Goal: Navigation & Orientation: Find specific page/section

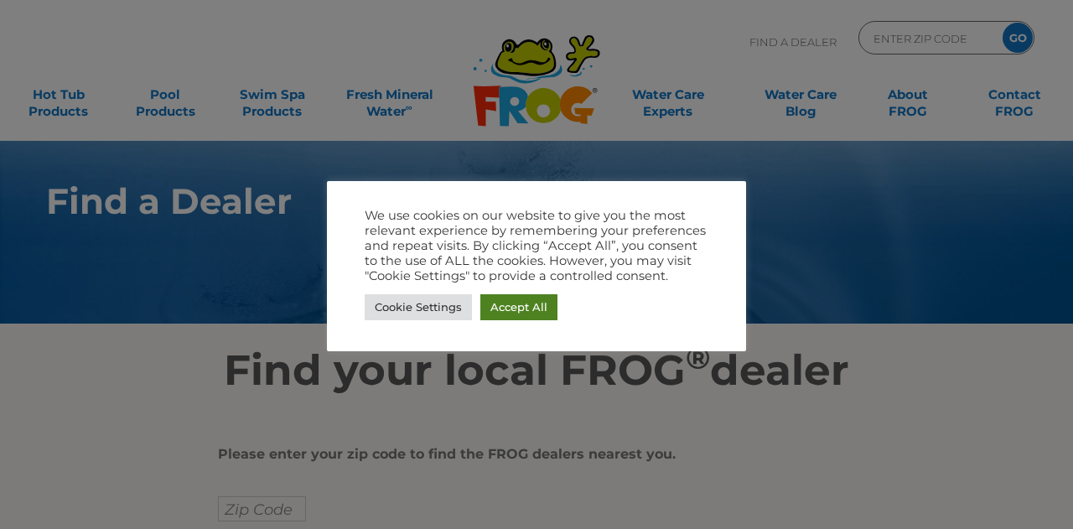
click at [528, 304] on link "Accept All" at bounding box center [518, 307] width 77 height 26
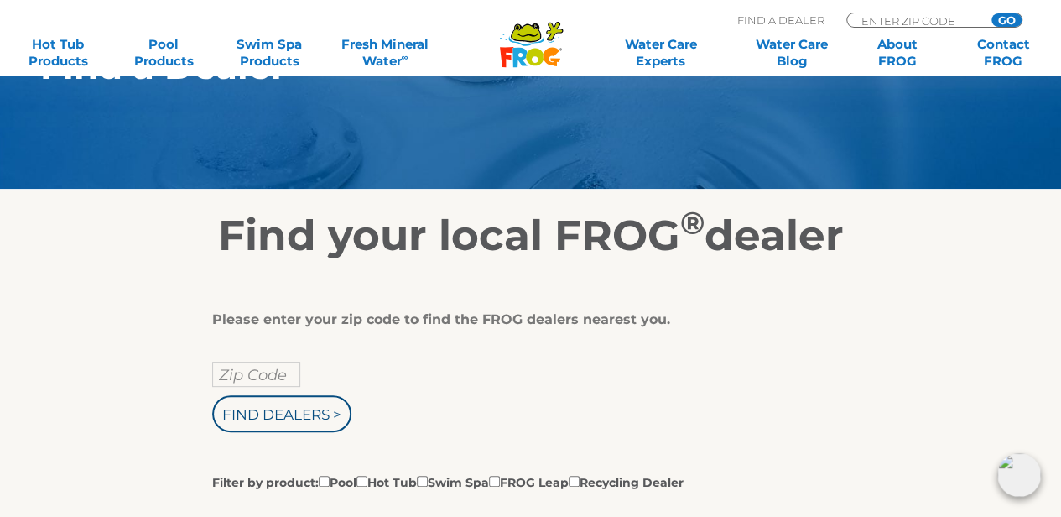
scroll to position [143, 0]
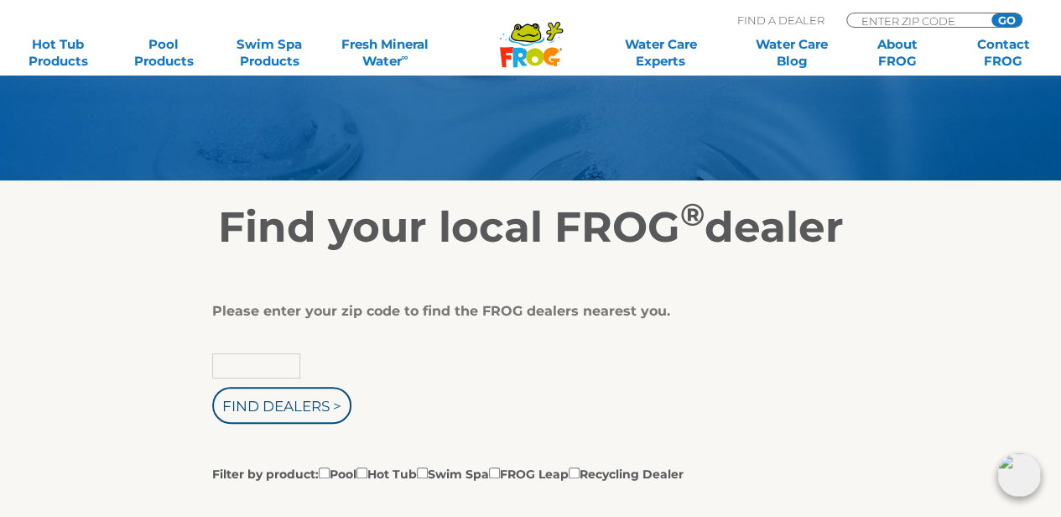
click at [248, 360] on input "text" at bounding box center [256, 365] width 88 height 25
type input "90254"
click at [273, 392] on input "Find Dealers >" at bounding box center [281, 405] width 139 height 37
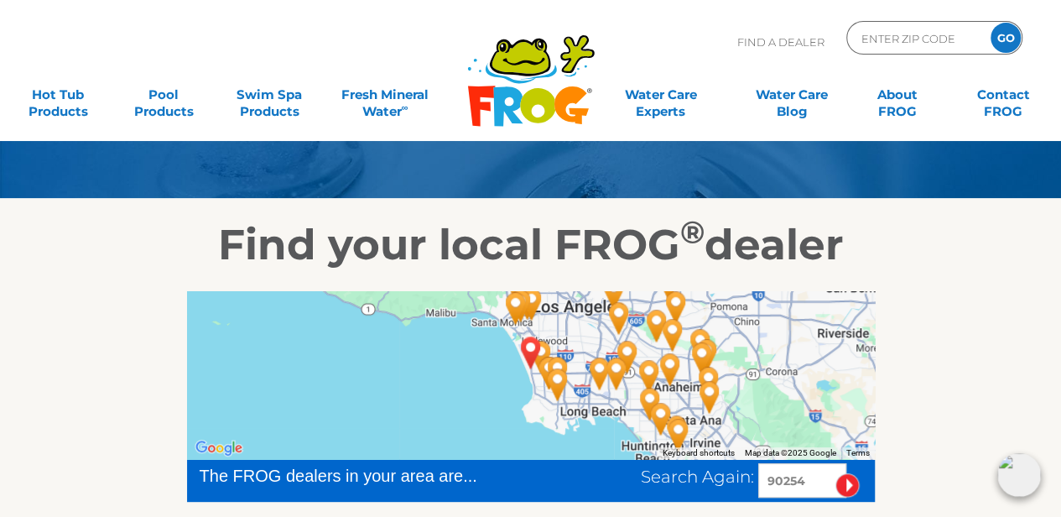
scroll to position [133, 0]
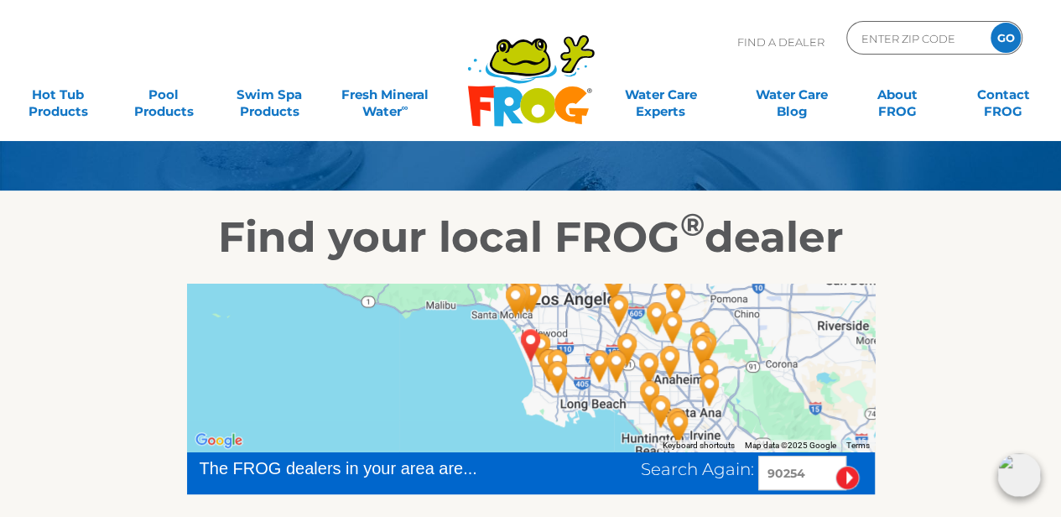
click at [535, 378] on img "B&B Discount Pool & Spa Supply - 8 miles away." at bounding box center [558, 376] width 52 height 59
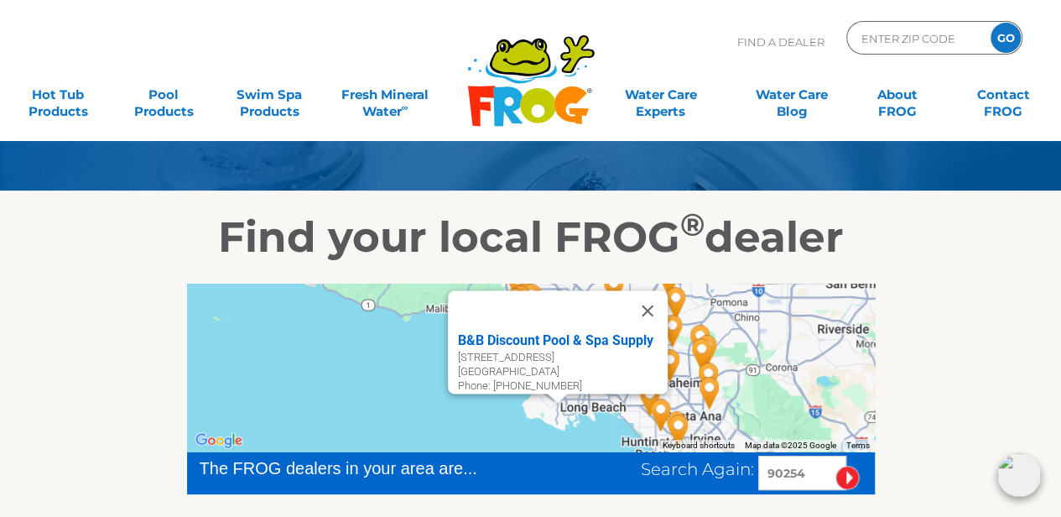
click at [535, 379] on div "Phone: [PHONE_NUMBER]" at bounding box center [563, 386] width 210 height 14
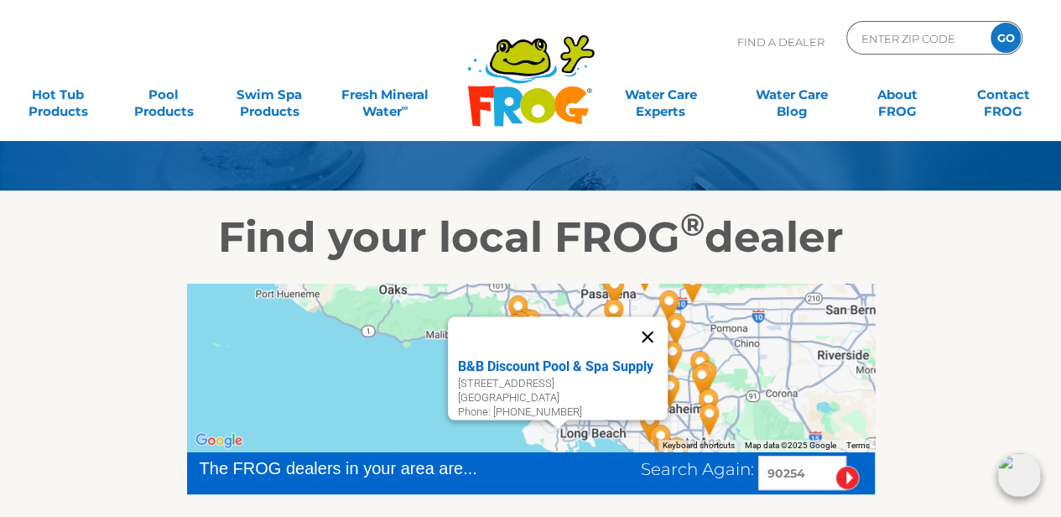
click at [656, 324] on button "Close" at bounding box center [647, 336] width 40 height 40
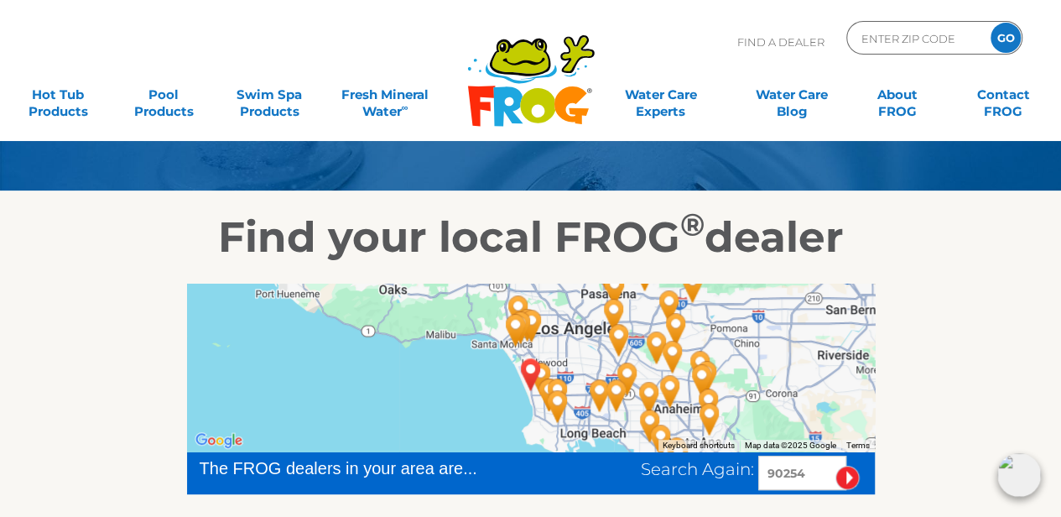
click at [511, 398] on img "HERMOSA BEACH, CA 90254" at bounding box center [531, 374] width 52 height 59
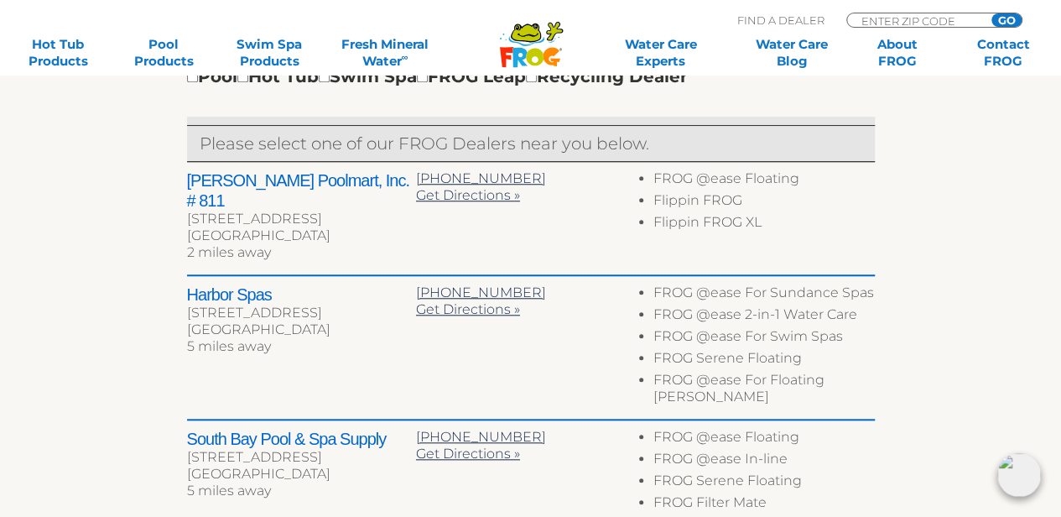
scroll to position [623, 0]
click at [896, 219] on div "To navigate the map with touch gestures double-tap and hold your finger on the …" at bounding box center [530, 393] width 1031 height 1240
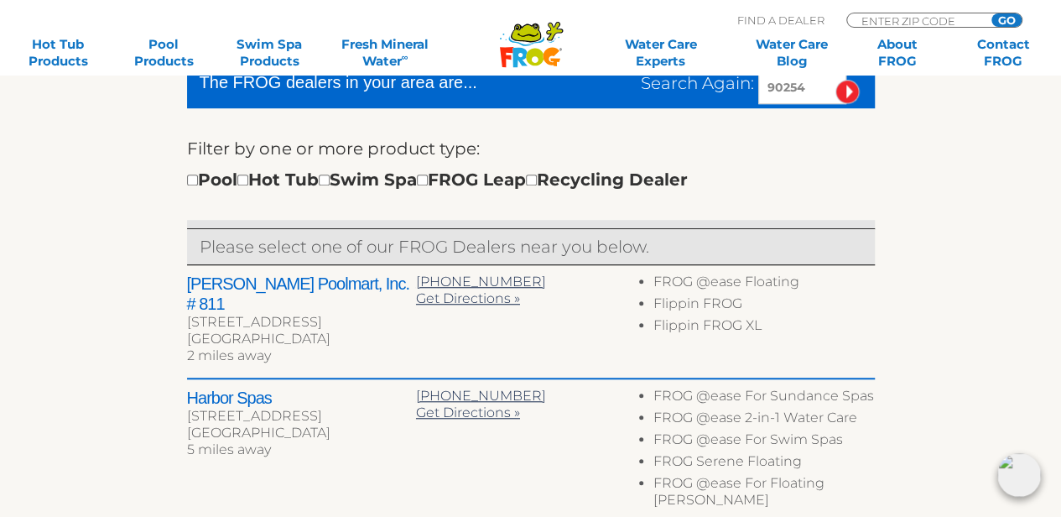
scroll to position [518, 0]
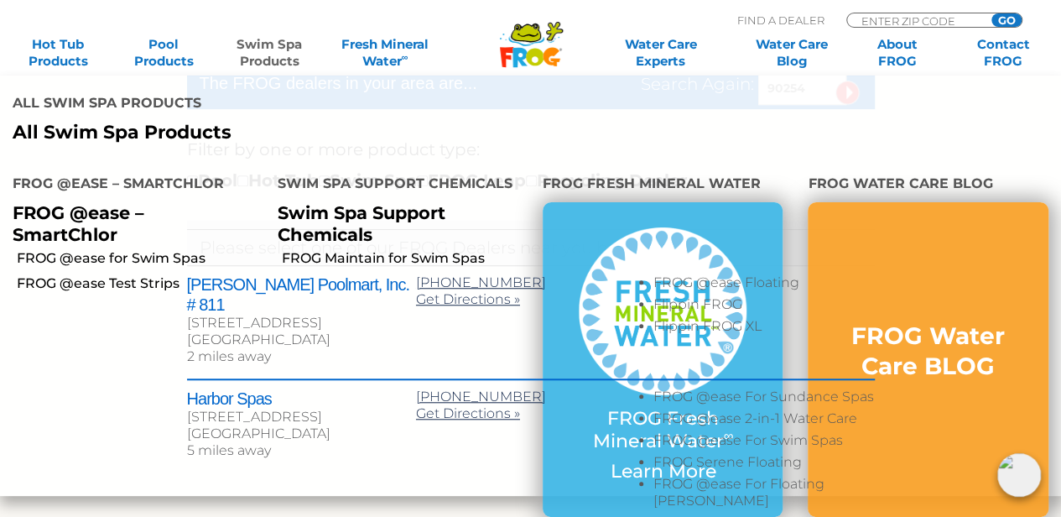
click at [112, 393] on li "FROG @ease – SmartChlor FROG @ease – SmartChlor FROG @ease for Swim Spas FROG @…" at bounding box center [132, 325] width 265 height 339
click at [942, 91] on li "All Swim Spa Products All Swim Spa Products" at bounding box center [530, 115] width 1061 height 81
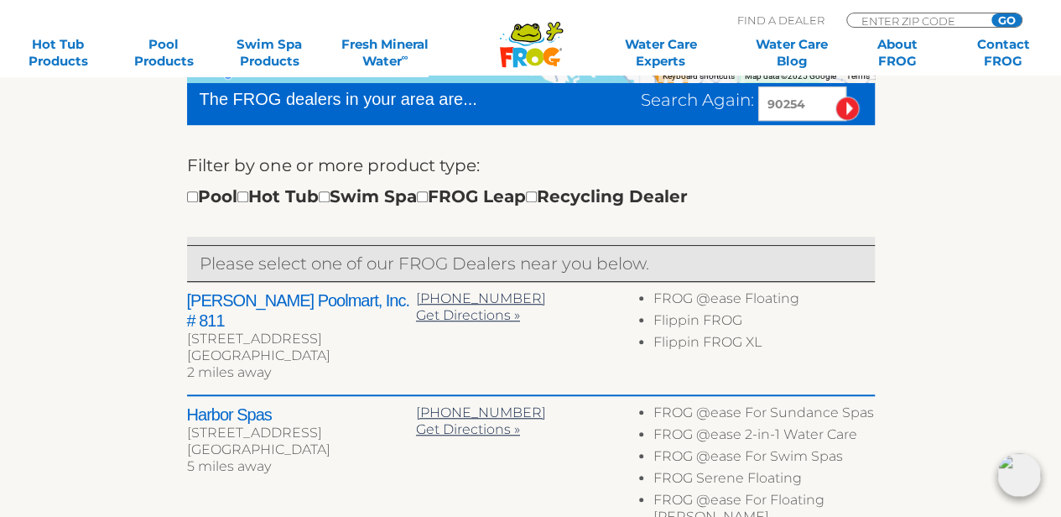
scroll to position [503, 0]
